Goal: Find contact information: Obtain details needed to contact an individual or organization

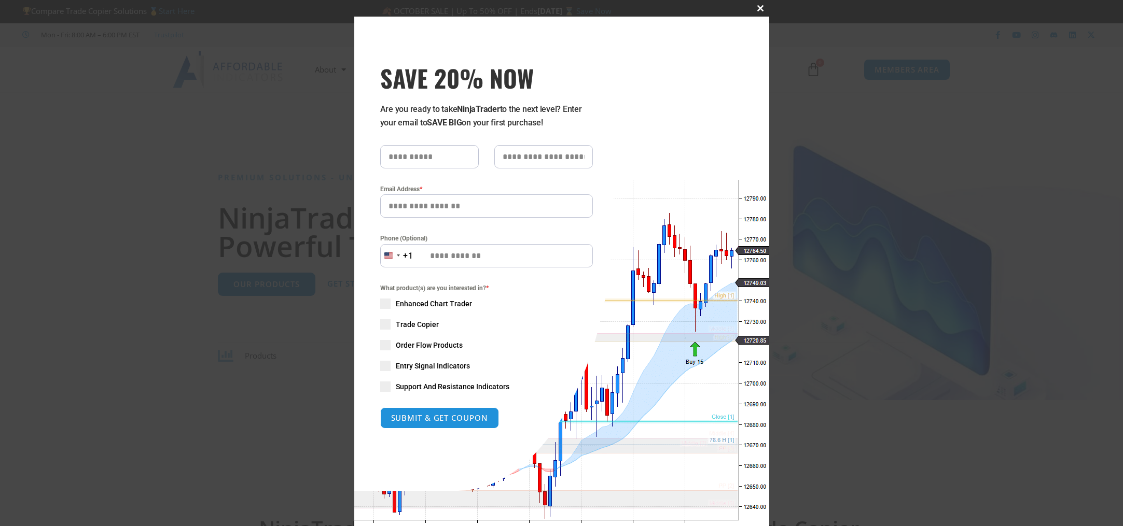
click at [758, 7] on span "SAVE 20% NOW popup" at bounding box center [761, 8] width 17 height 6
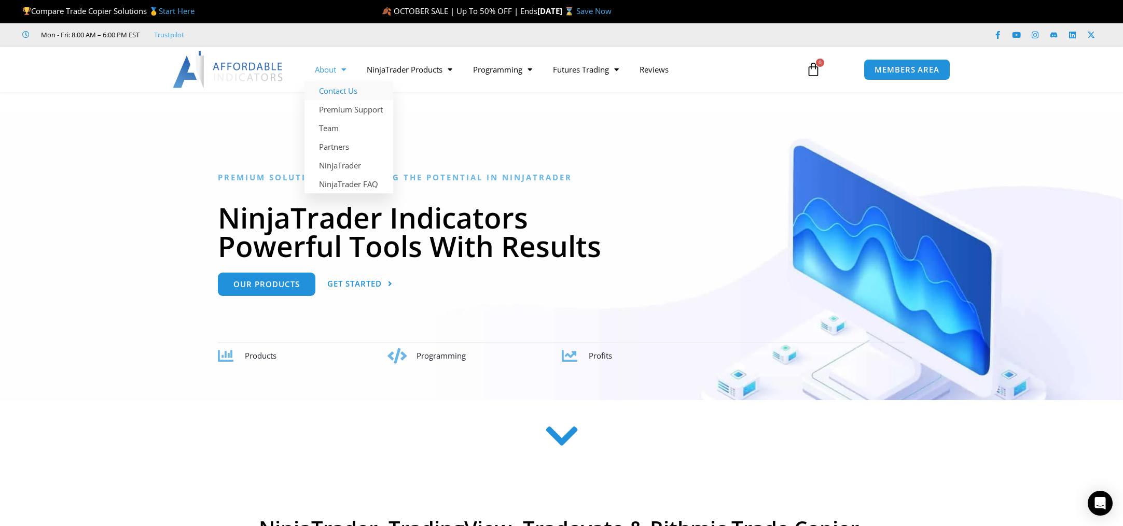
click at [340, 93] on link "Contact Us" at bounding box center [348, 90] width 89 height 19
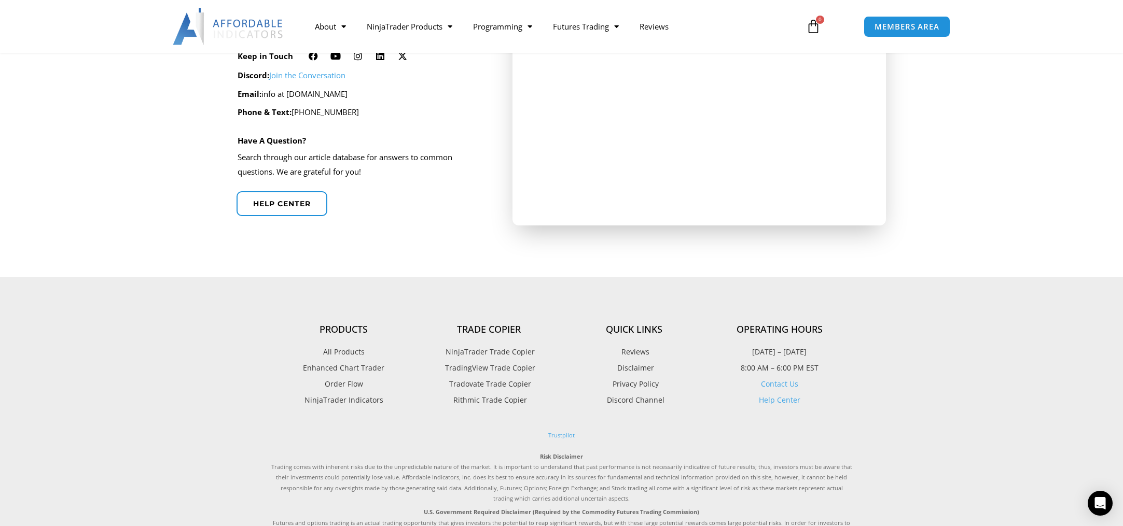
scroll to position [245, 0]
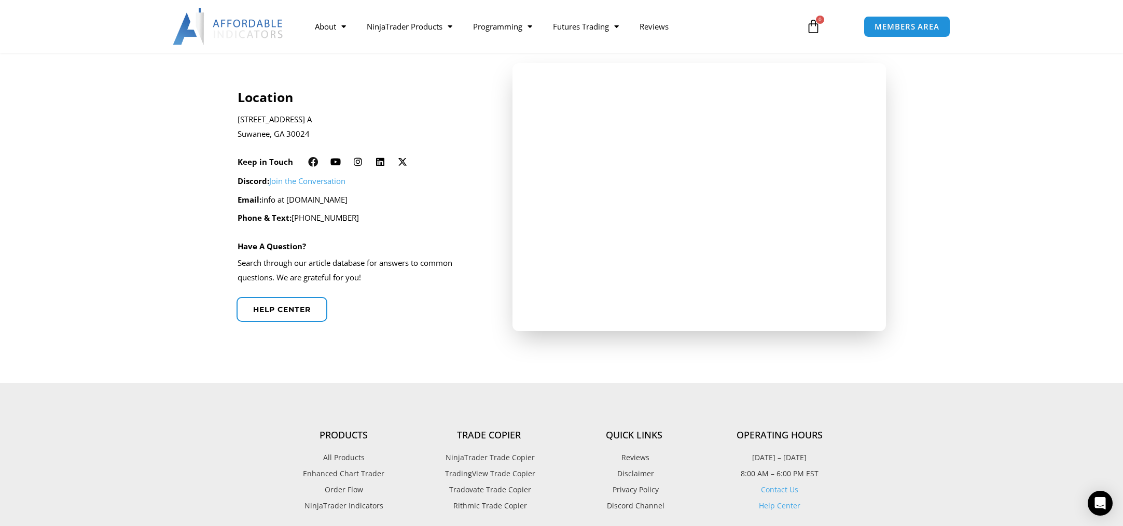
click at [312, 161] on icon at bounding box center [313, 162] width 10 height 10
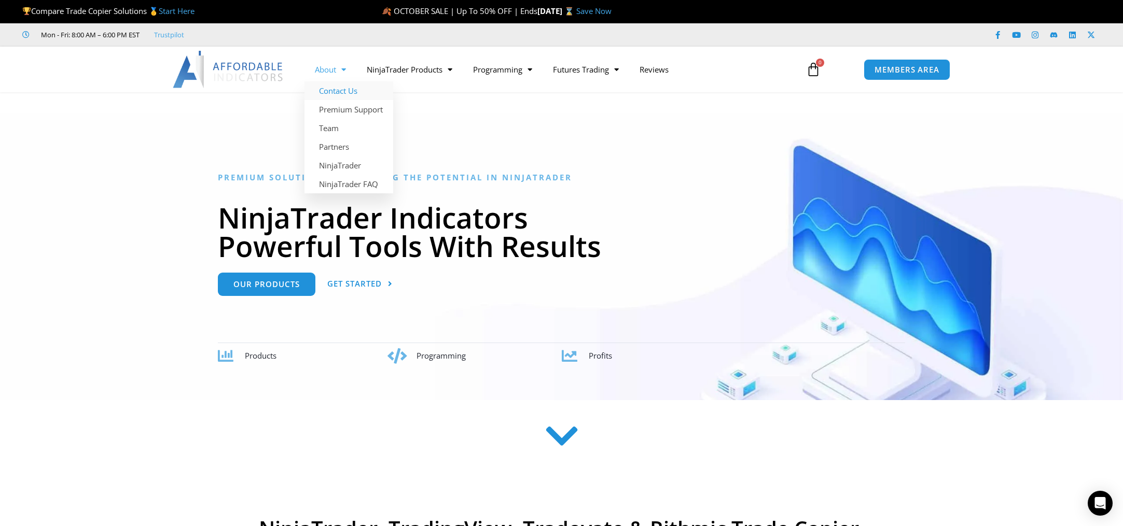
click at [339, 88] on link "Contact Us" at bounding box center [348, 90] width 89 height 19
